Goal: Find contact information: Find contact information

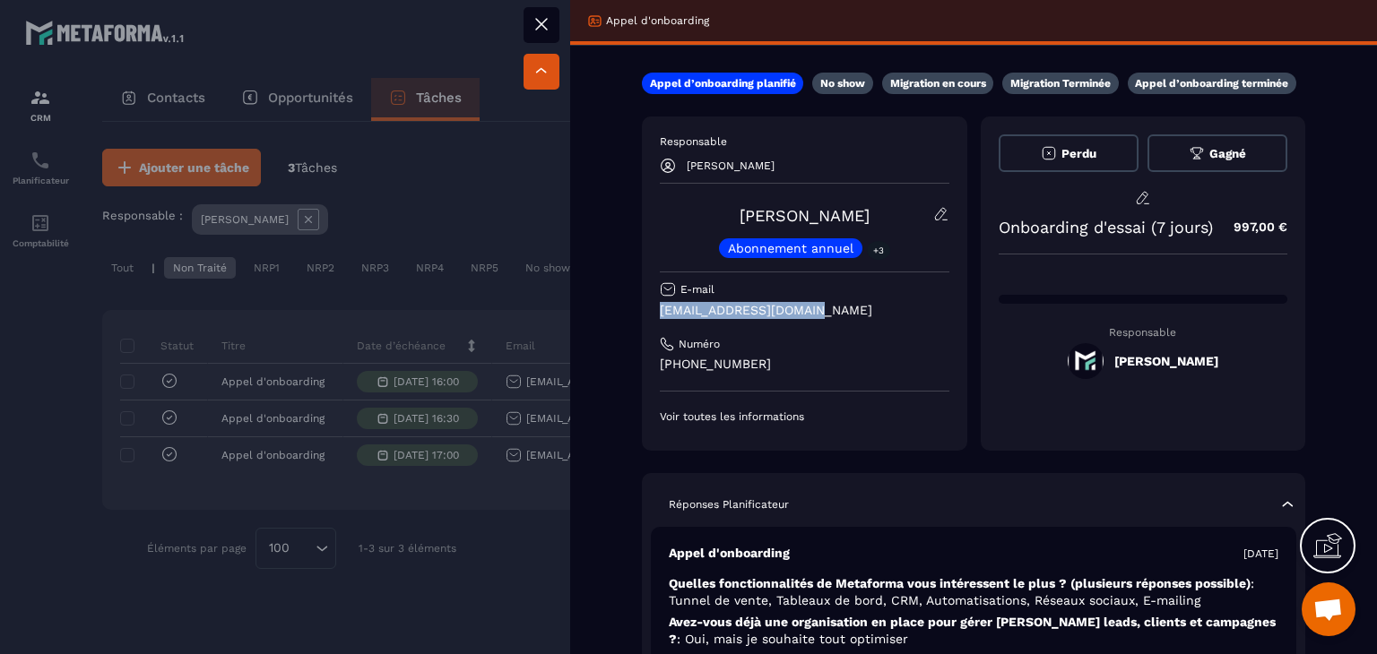
drag, startPoint x: 816, startPoint y: 314, endPoint x: 651, endPoint y: 312, distance: 165.8
click at [651, 312] on div "Responsable [PERSON_NAME] [PERSON_NAME] Abonnement annuel +3 E-mail [EMAIL_ADDR…" at bounding box center [804, 284] width 325 height 334
copy p "[EMAIL_ADDRESS][DOMAIN_NAME]"
drag, startPoint x: 885, startPoint y: 212, endPoint x: 779, endPoint y: 225, distance: 107.4
click at [779, 225] on div "[PERSON_NAME] Abonnement annuel +3" at bounding box center [804, 232] width 289 height 52
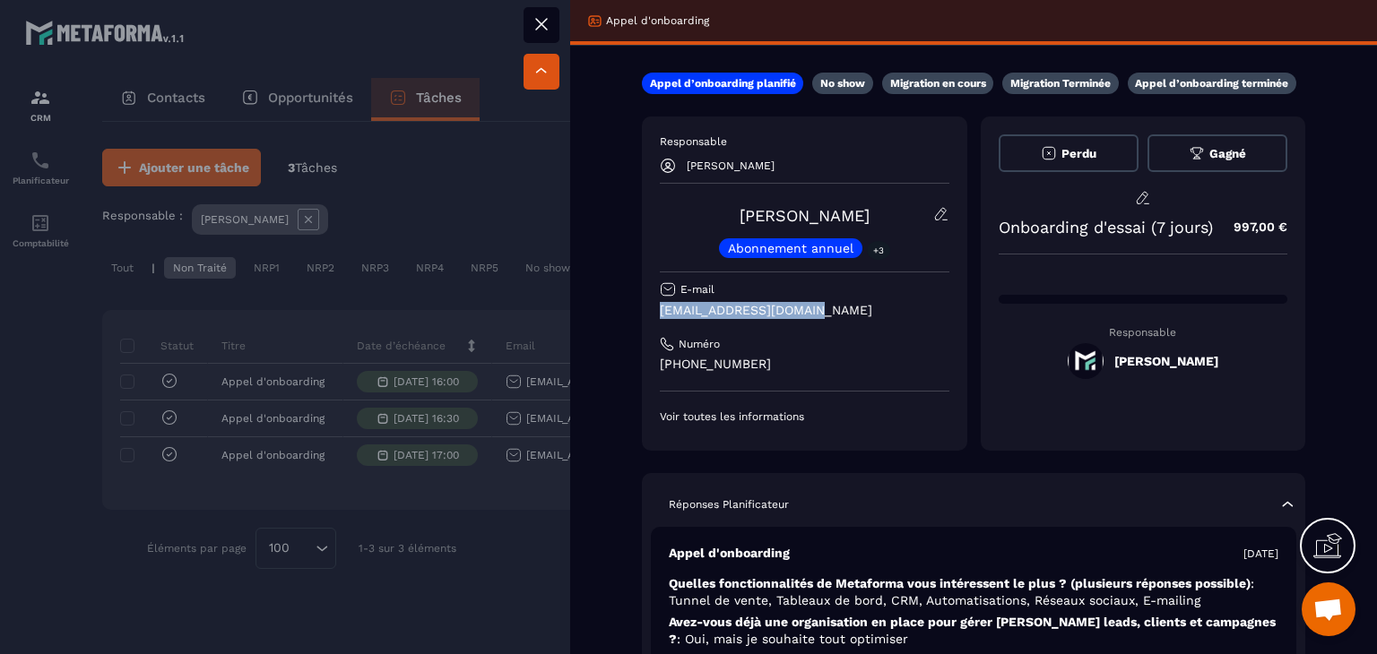
copy div "Abonnem"
